Goal: Task Accomplishment & Management: Manage account settings

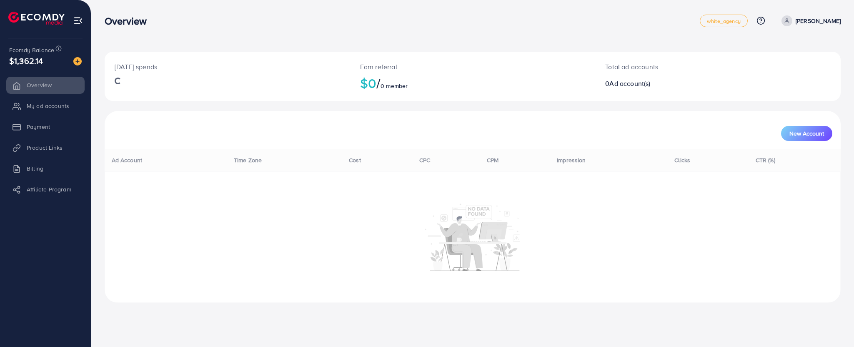
click at [49, 102] on li "My ad accounts" at bounding box center [45, 106] width 91 height 17
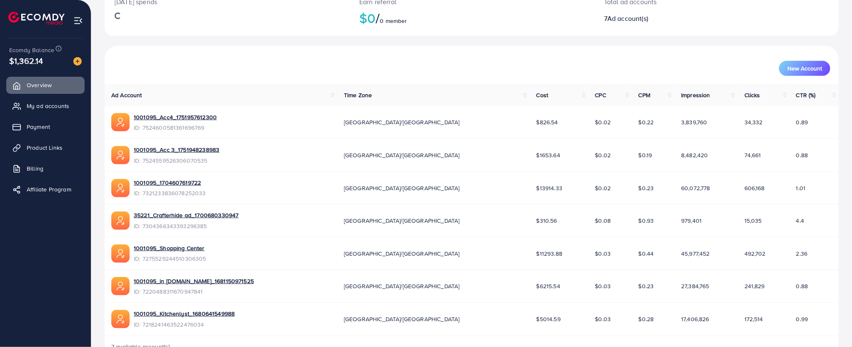
scroll to position [213, 0]
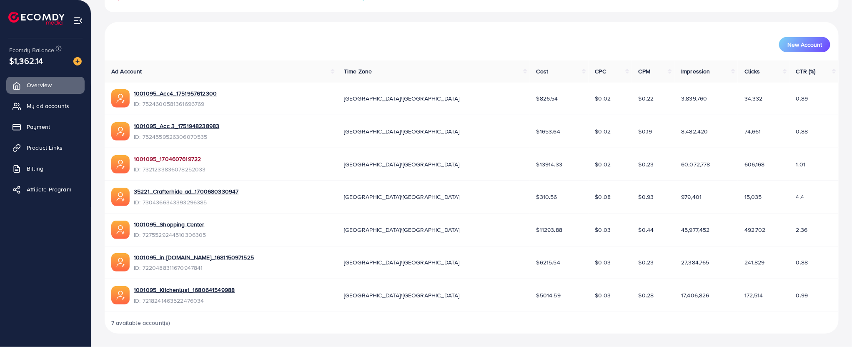
click at [168, 157] on link "1001095_1704607619722" at bounding box center [170, 159] width 72 height 8
click at [149, 223] on link "1001095_Shopping Center" at bounding box center [170, 224] width 73 height 8
click at [185, 222] on link "1001095_Shopping Center" at bounding box center [170, 224] width 73 height 8
click at [158, 224] on link "1001095_Shopping Center" at bounding box center [170, 224] width 73 height 8
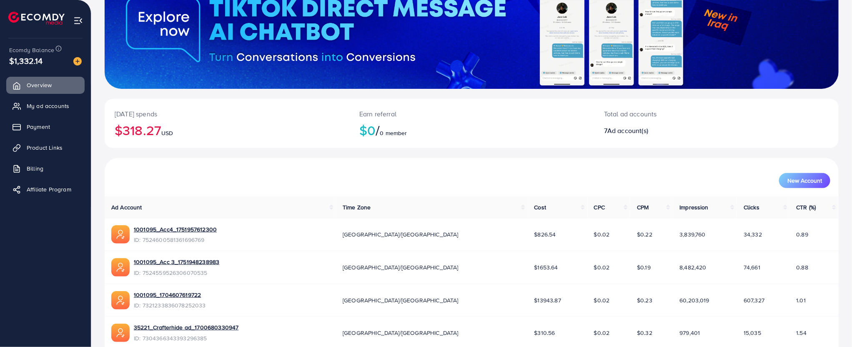
scroll to position [125, 0]
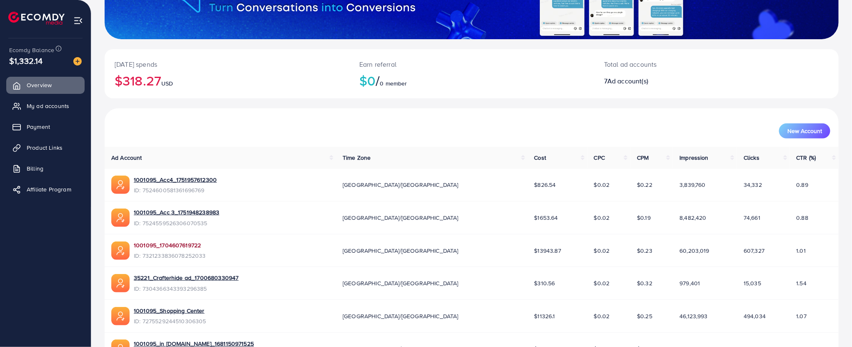
click at [189, 244] on link "1001095_1704607619722" at bounding box center [170, 245] width 72 height 8
